Goal: Task Accomplishment & Management: Manage account settings

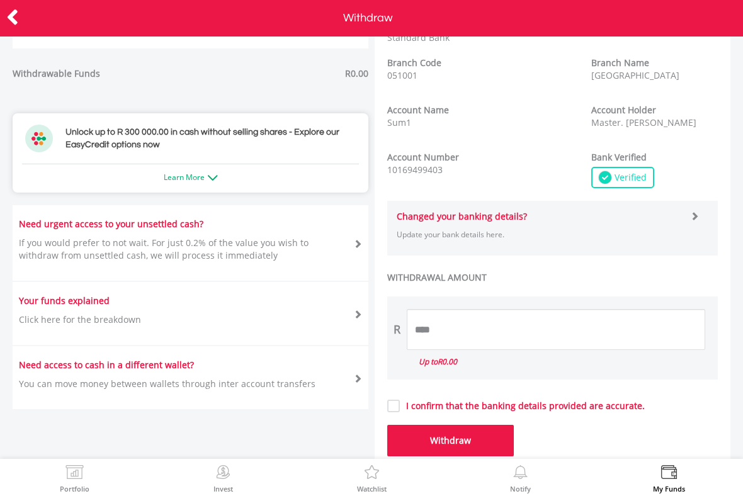
scroll to position [335, 0]
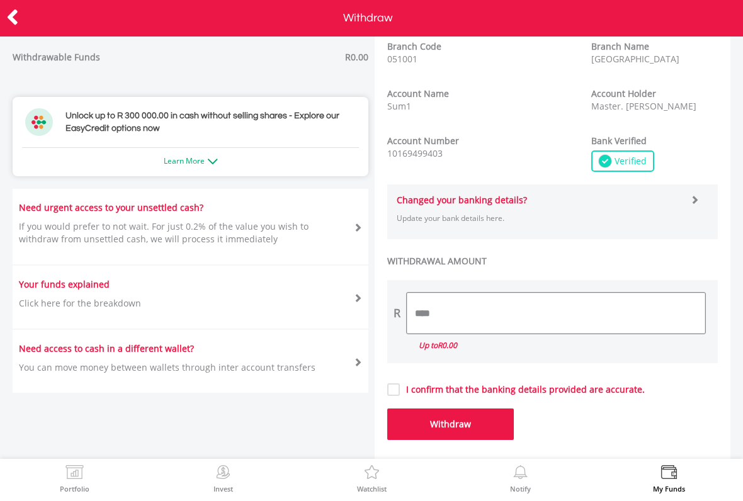
click at [679, 298] on input "****" at bounding box center [556, 313] width 298 height 41
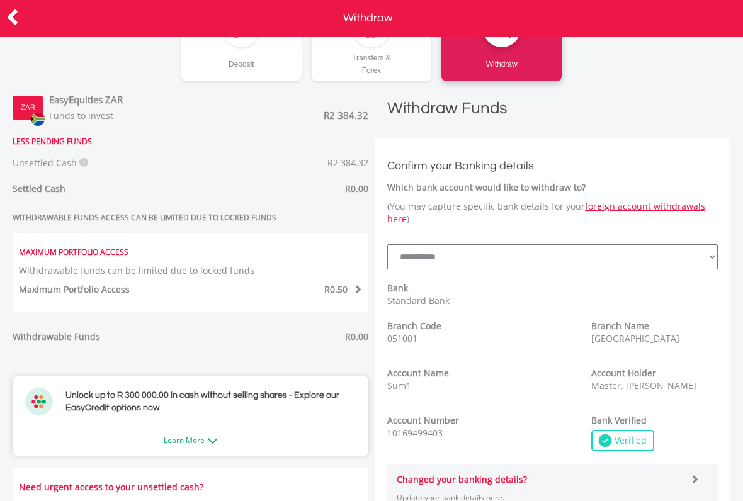
scroll to position [380, 0]
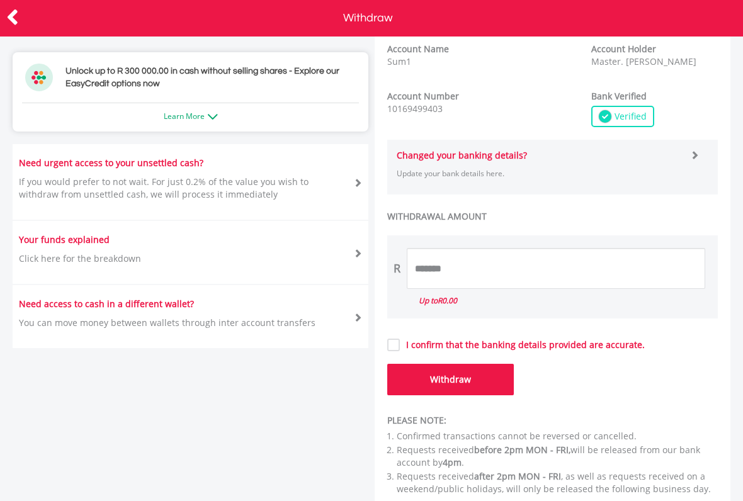
click at [648, 364] on form "**********" at bounding box center [552, 114] width 331 height 562
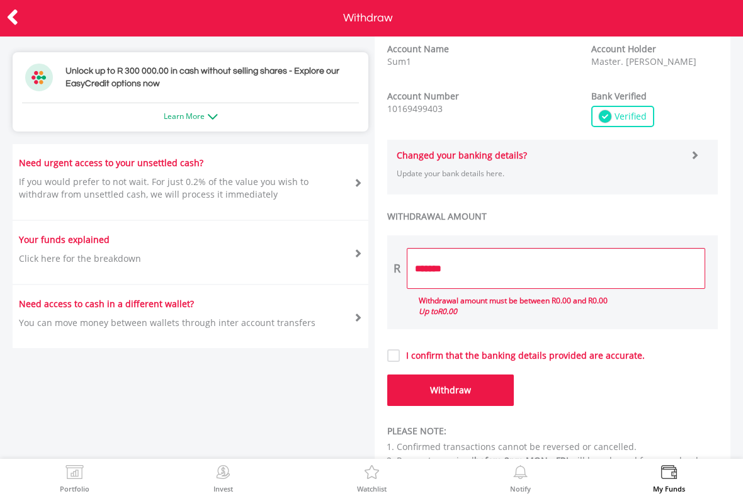
click at [637, 353] on label "I confirm that the banking details provided are accurate." at bounding box center [522, 355] width 245 height 13
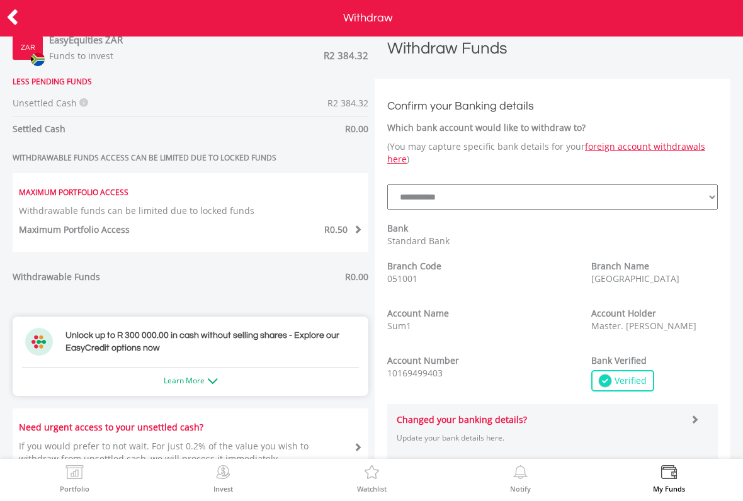
scroll to position [113, 0]
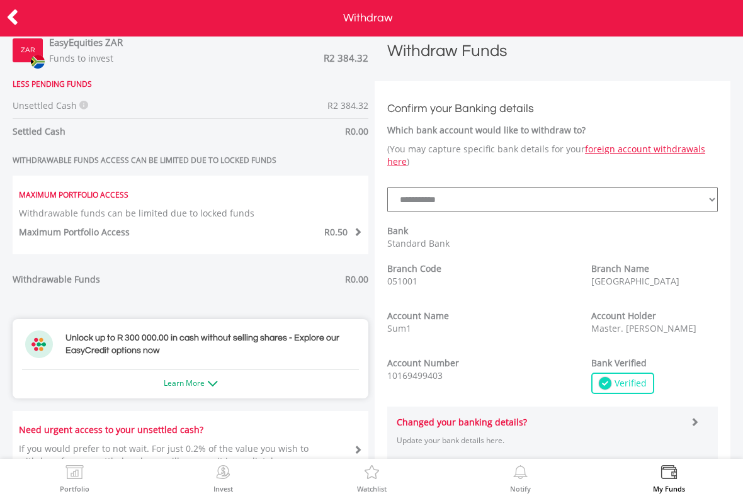
click at [79, 229] on strong "Maximum Portfolio Access" at bounding box center [74, 232] width 111 height 12
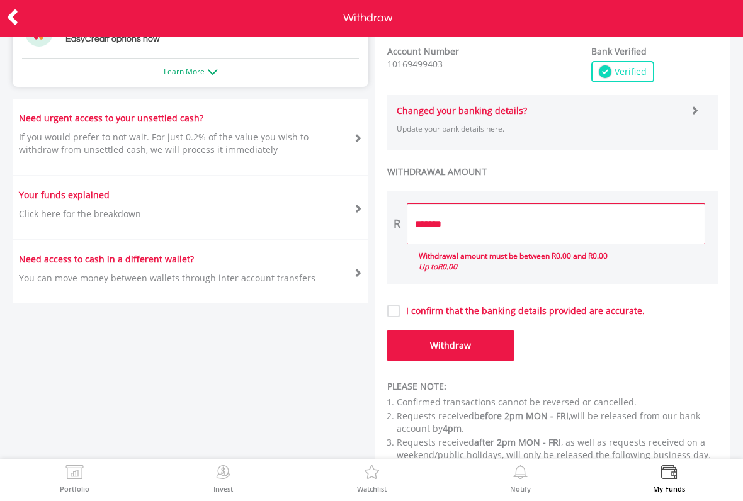
scroll to position [426, 0]
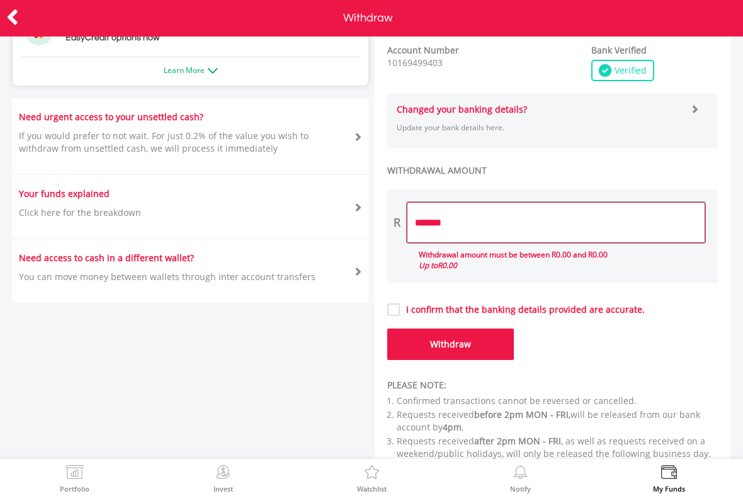
click at [698, 225] on input "*******" at bounding box center [556, 222] width 298 height 41
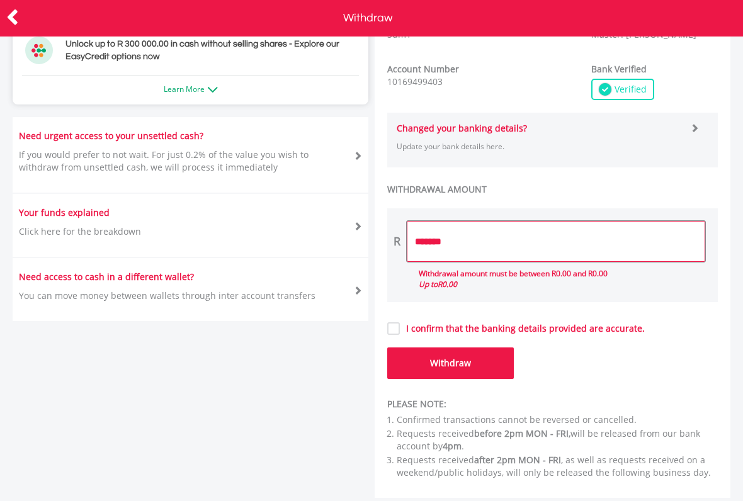
scroll to position [415, 0]
type input "*"
click at [450, 354] on button "Withdraw" at bounding box center [450, 362] width 127 height 31
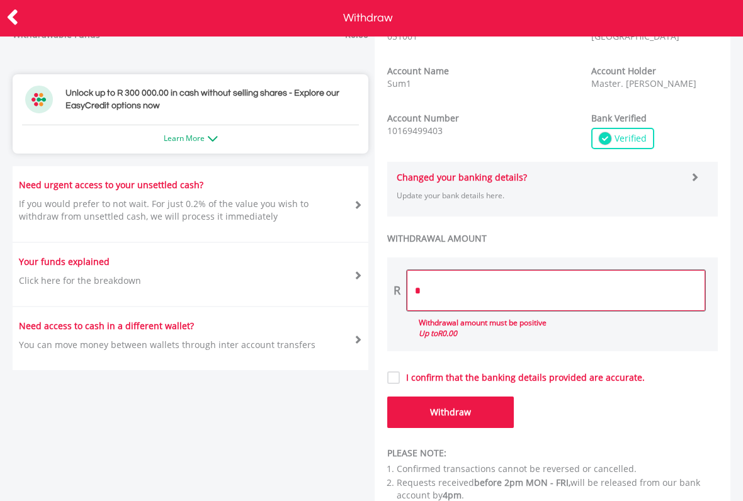
scroll to position [387, 0]
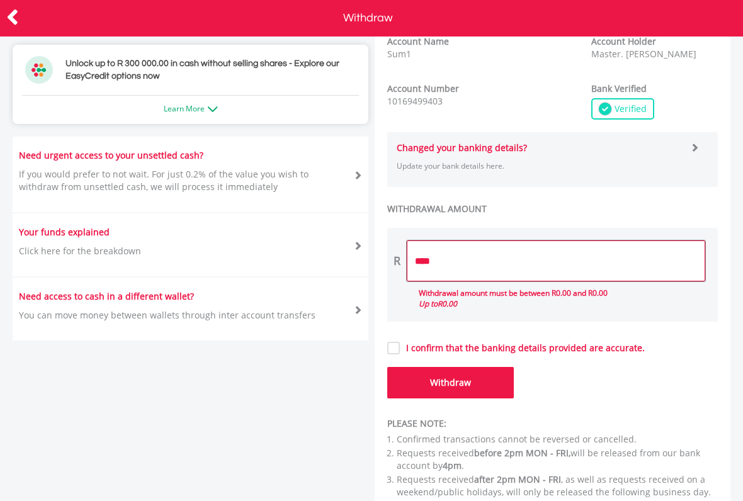
type input "****"
click at [450, 382] on button "Withdraw" at bounding box center [450, 382] width 127 height 31
click at [491, 391] on button "Withdraw" at bounding box center [450, 382] width 127 height 31
click at [477, 387] on button "Withdraw" at bounding box center [450, 382] width 127 height 31
click at [474, 383] on button "Withdraw" at bounding box center [450, 382] width 127 height 31
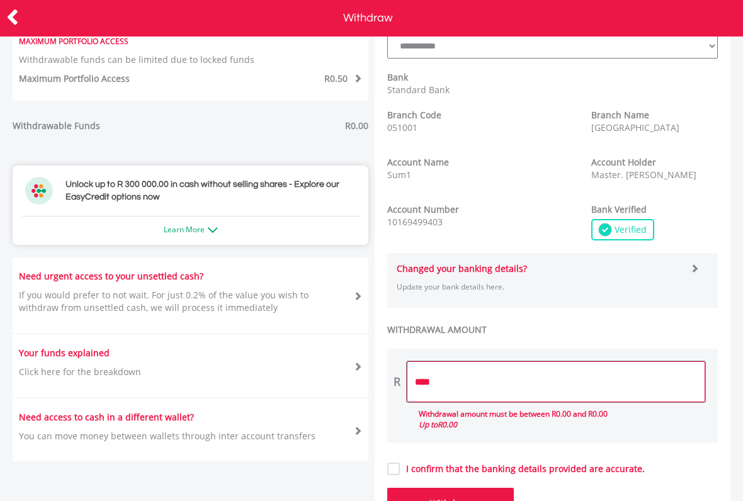
scroll to position [273, 0]
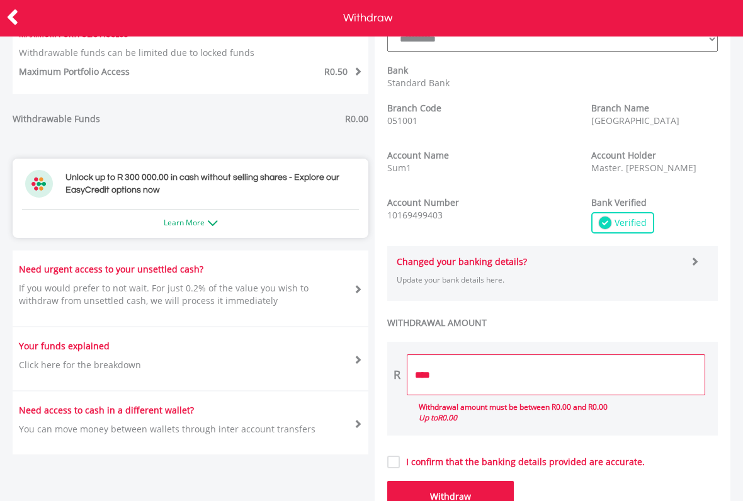
click at [55, 361] on p "Click here for the breakdown" at bounding box center [80, 365] width 122 height 13
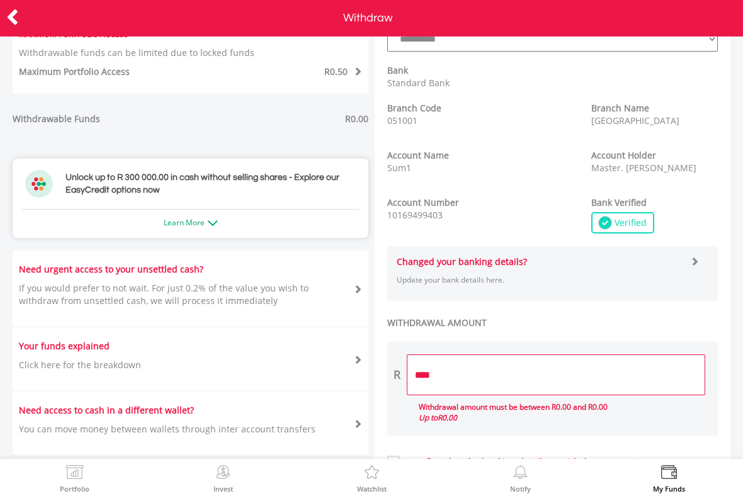
click at [17, 16] on icon at bounding box center [12, 17] width 13 height 25
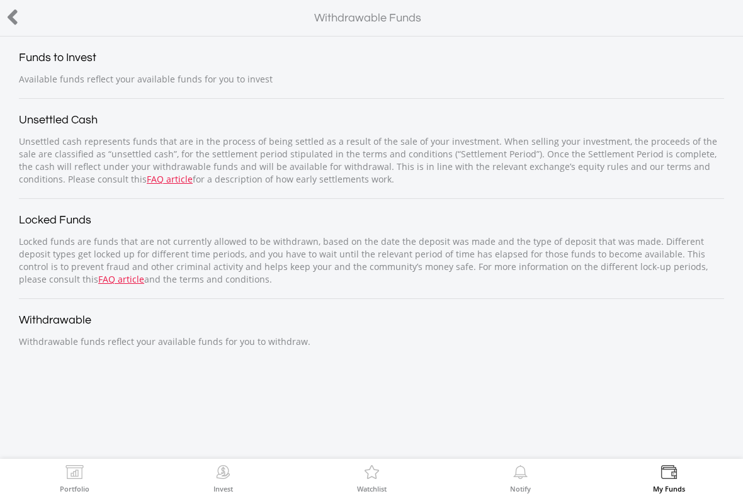
click at [67, 376] on div "Funds to Invest Available funds reflect your available funds for you to invest …" at bounding box center [371, 248] width 743 height 422
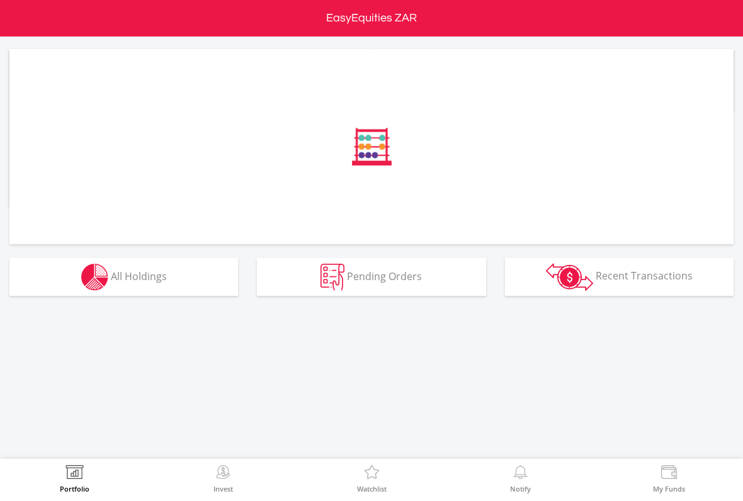
click at [82, 280] on img "button" at bounding box center [94, 277] width 27 height 27
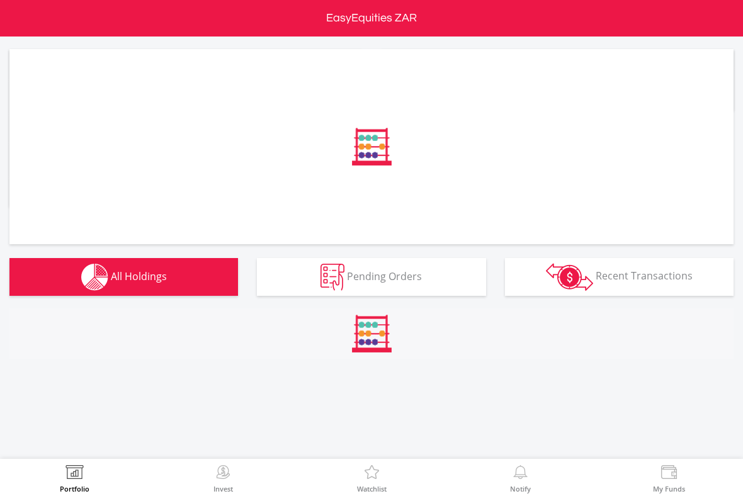
click at [82, 276] on img "button" at bounding box center [94, 277] width 27 height 27
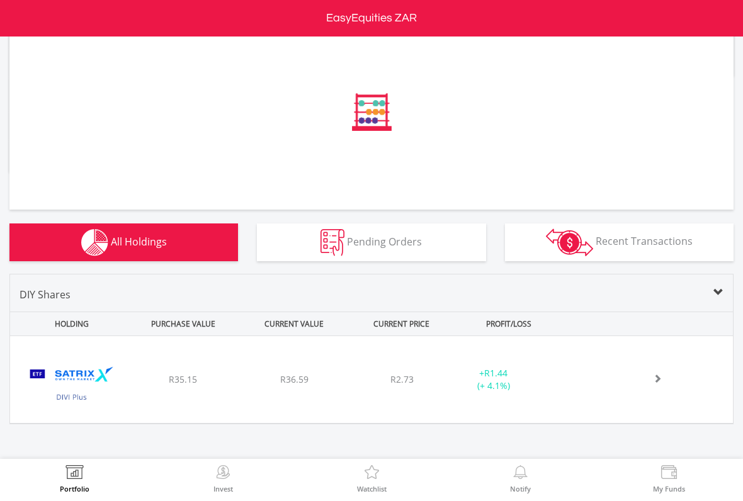
scroll to position [35, 0]
click at [470, 233] on button "Pending Orders Pending Orders" at bounding box center [371, 242] width 229 height 38
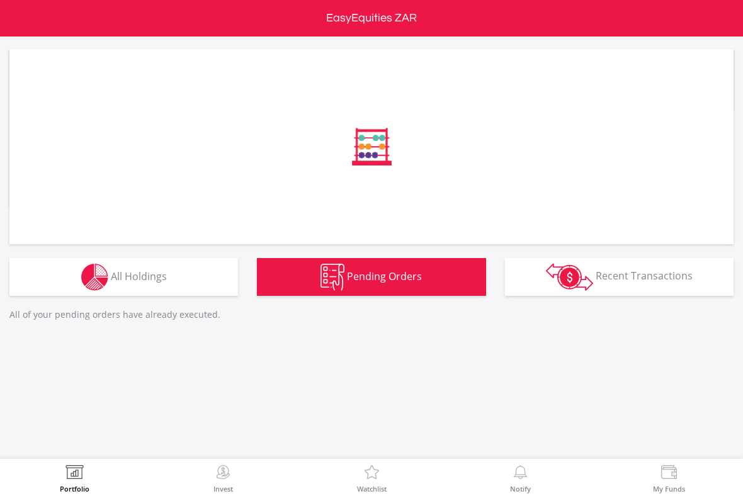
click at [675, 277] on span "Recent Transactions" at bounding box center [644, 276] width 97 height 14
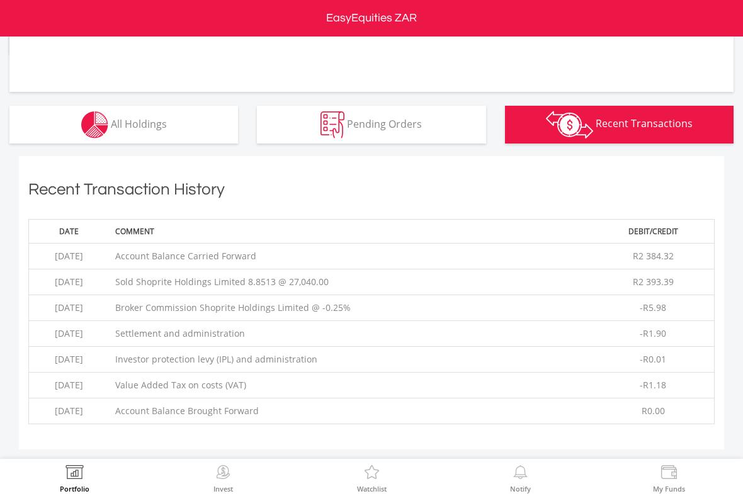
scroll to position [152, 0]
